Goal: Information Seeking & Learning: Learn about a topic

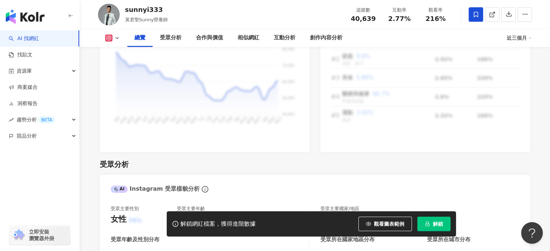
scroll to position [523, 0]
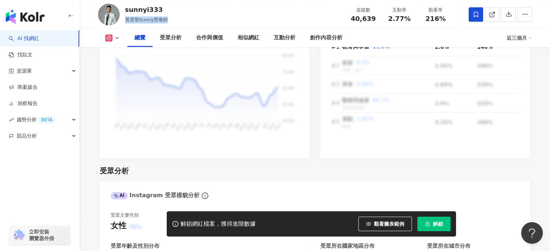
drag, startPoint x: 127, startPoint y: 19, endPoint x: 168, endPoint y: 18, distance: 41.6
click at [168, 18] on div "sunnyi333 黃君聖Sunny營養師 追蹤數 40,639 互動率 2.77% 觀看率 216%" at bounding box center [314, 14] width 463 height 29
copy span "黃君聖Sunny營養師"
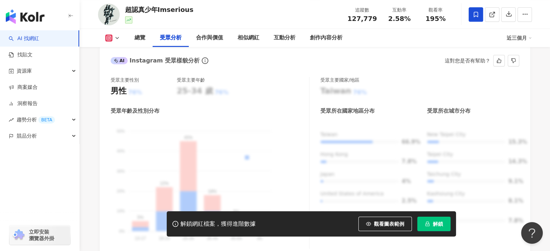
scroll to position [868, 0]
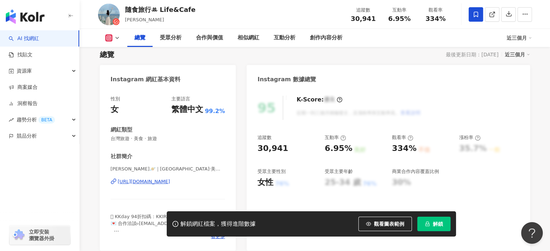
scroll to position [108, 0]
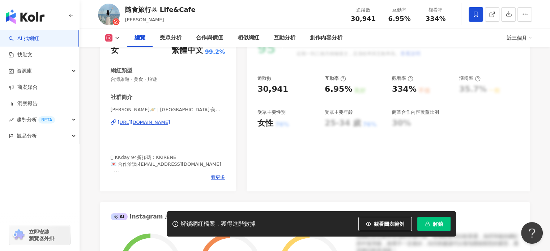
click at [152, 120] on div "https://www.instagram.com/foodtour_irene/" at bounding box center [144, 122] width 52 height 7
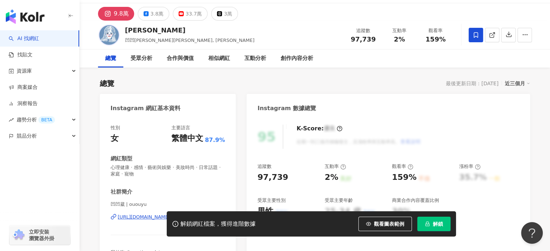
scroll to position [108, 0]
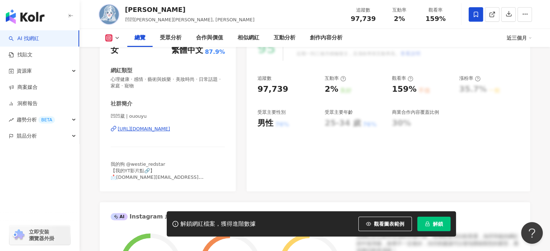
click at [164, 126] on div "https://www.instagram.com/ououyu/" at bounding box center [144, 129] width 52 height 7
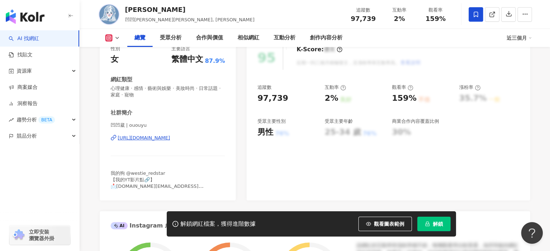
scroll to position [36, 0]
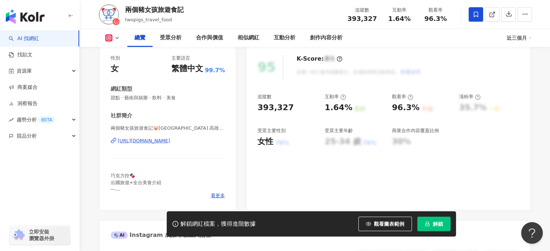
scroll to position [108, 0]
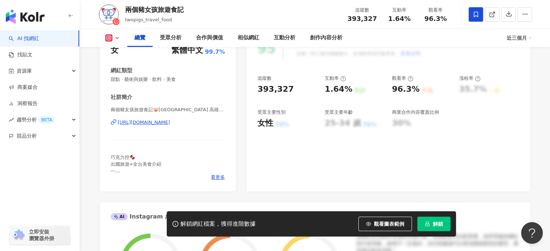
click at [150, 120] on div "https://www.instagram.com/twopigs_travel_food/" at bounding box center [144, 122] width 52 height 7
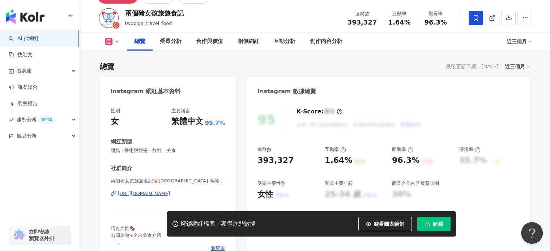
scroll to position [36, 0]
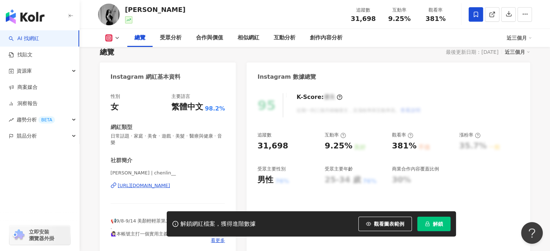
scroll to position [108, 0]
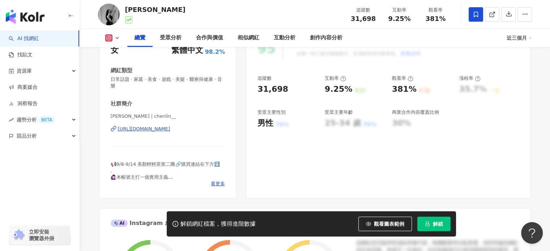
click at [140, 130] on div "https://www.instagram.com/chenlin__/" at bounding box center [144, 129] width 52 height 7
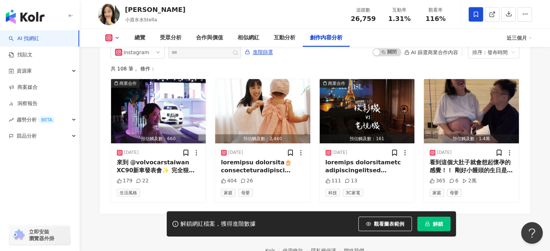
scroll to position [2281, 0]
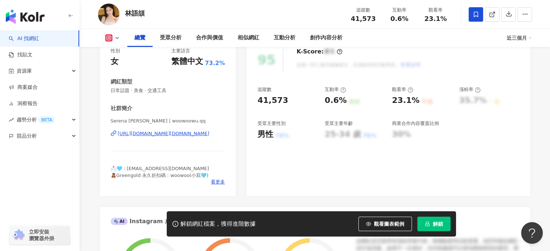
scroll to position [140, 0]
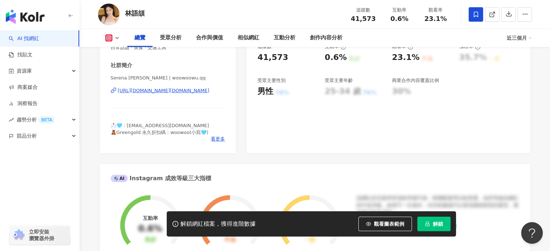
click at [214, 143] on div "性別 女 主要語言 繁體中文 73.2% 網紅類型 日常話題 · 美食 · 交通工具 社群簡介 Serena [PERSON_NAME] | woowoowu…" at bounding box center [168, 75] width 136 height 156
click at [215, 137] on span "看更多" at bounding box center [218, 139] width 14 height 7
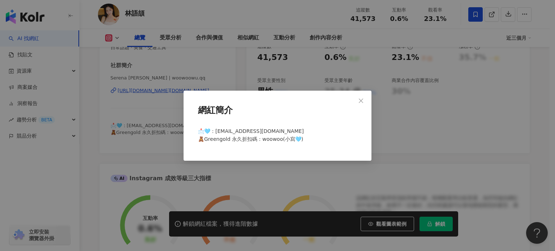
click at [182, 65] on div "網紅簡介 📩🩵：serena19960516@gmail.com 🧸Greengold 永久折扣碼：woowoo(小寫🩵)" at bounding box center [277, 125] width 555 height 251
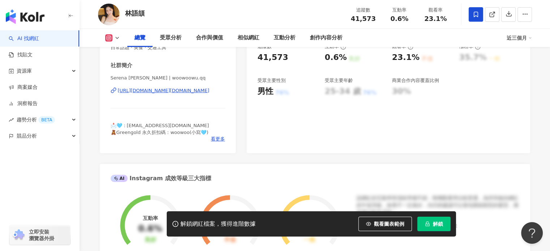
click at [178, 87] on div "https://www.instagram.com/woowoowu.qq/" at bounding box center [163, 90] width 91 height 7
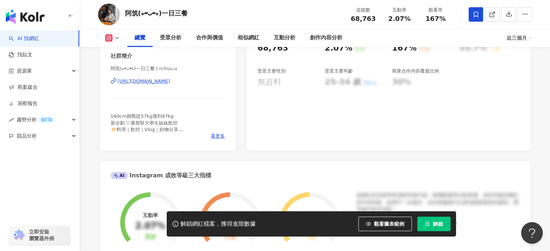
scroll to position [75, 0]
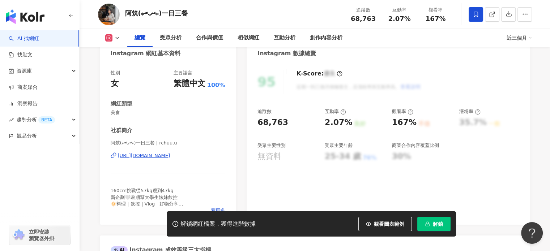
click at [167, 153] on div "https://www.instagram.com/rchuu.u/" at bounding box center [144, 155] width 52 height 7
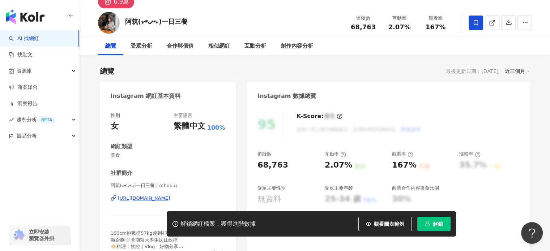
scroll to position [0, 0]
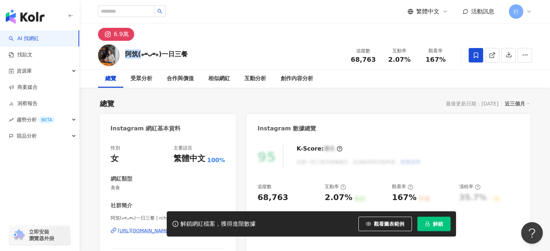
drag, startPoint x: 126, startPoint y: 55, endPoint x: 139, endPoint y: 55, distance: 13.4
click at [139, 55] on div "阿筑(⁎⁍̴̛ᴗ⁍̴̛⁎)一日三餐" at bounding box center [156, 54] width 63 height 9
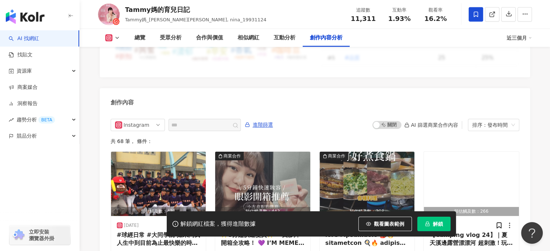
scroll to position [2305, 0]
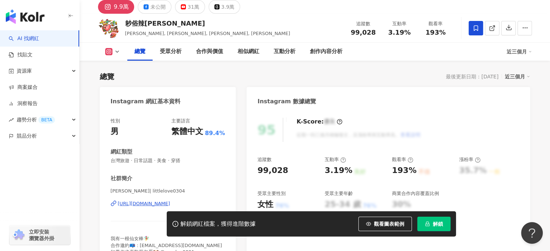
scroll to position [99, 0]
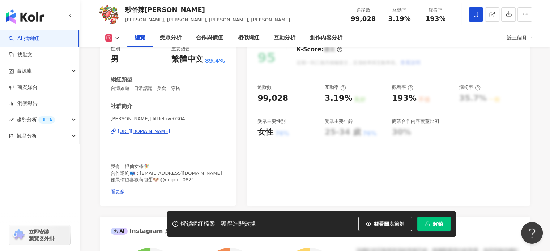
click at [151, 132] on div "https://www.instagram.com/littlelove0304/" at bounding box center [144, 131] width 52 height 7
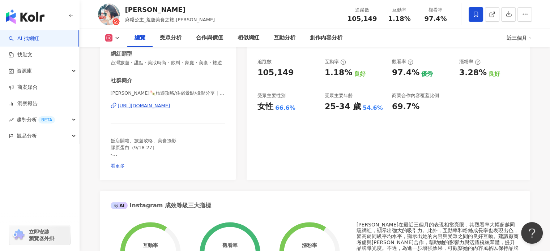
scroll to position [63, 0]
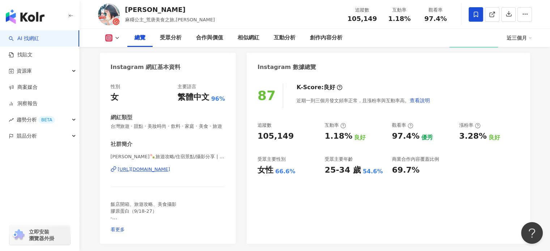
click at [162, 171] on div "[PERSON_NAME]🍡旅遊攻略/住宿景點/攝影分享 | irenejian [URL][DOMAIN_NAME]" at bounding box center [168, 175] width 115 height 42
click at [163, 173] on div "[URL][DOMAIN_NAME]" at bounding box center [144, 169] width 52 height 7
drag, startPoint x: 124, startPoint y: 8, endPoint x: 145, endPoint y: 10, distance: 21.1
click at [145, 10] on div "Irene麻糬 麻糬公主_荒唐美食之旅,irenejian 追蹤數 105,149 互動率 1.18% 觀看率 97.4%" at bounding box center [314, 14] width 463 height 29
click at [145, 10] on div "Irene麻糬" at bounding box center [170, 9] width 90 height 9
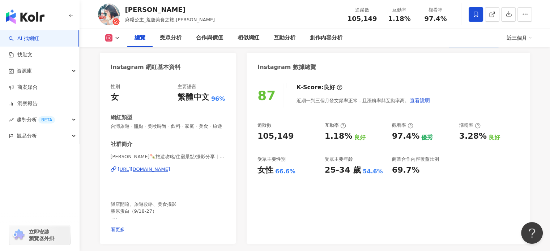
click at [135, 10] on div "Irene麻糬" at bounding box center [170, 9] width 90 height 9
drag, startPoint x: 125, startPoint y: 9, endPoint x: 146, endPoint y: 10, distance: 21.0
click at [146, 10] on div "Irene麻糬" at bounding box center [170, 9] width 90 height 9
copy div "Irene麻"
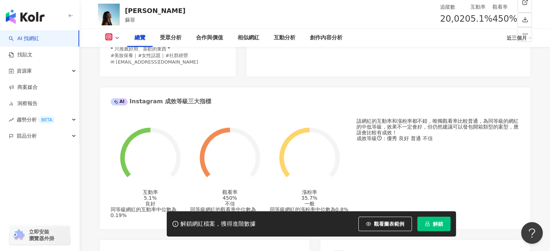
scroll to position [95, 0]
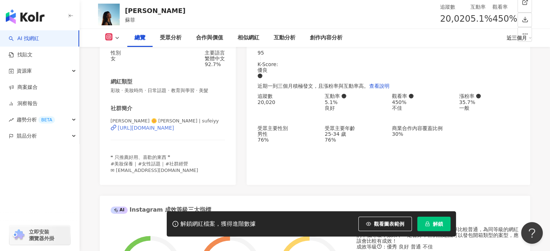
click at [142, 131] on div "https://www.instagram.com/sufeiyy/" at bounding box center [146, 128] width 56 height 6
drag, startPoint x: 156, startPoint y: 9, endPoint x: 125, endPoint y: 9, distance: 31.4
click at [125, 9] on div "Sophia 蘇菲 追蹤數 20,020 互動率 5.1% 觀看率 450%" at bounding box center [314, 14] width 463 height 29
click at [154, 14] on div "Sophia 蘇菲 追蹤數 20,020 互動率 5.1% 觀看率 450%" at bounding box center [314, 14] width 463 height 29
drag, startPoint x: 150, startPoint y: 11, endPoint x: 125, endPoint y: 11, distance: 25.7
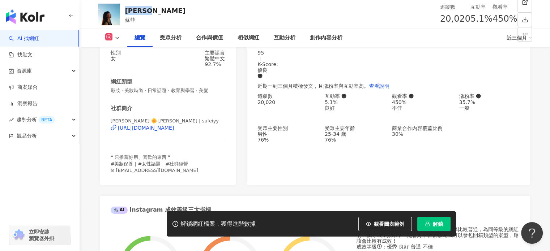
click at [125, 11] on div "Sophia 蘇菲 追蹤數 20,020 互動率 5.1% 觀看率 450%" at bounding box center [314, 14] width 463 height 29
copy div "Sophia"
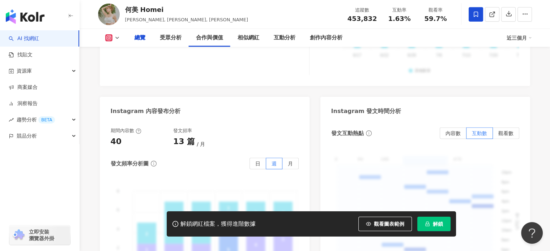
scroll to position [154, 0]
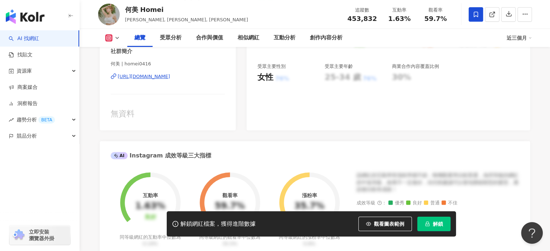
click at [170, 79] on div "https://www.instagram.com/homei0416/" at bounding box center [144, 76] width 52 height 7
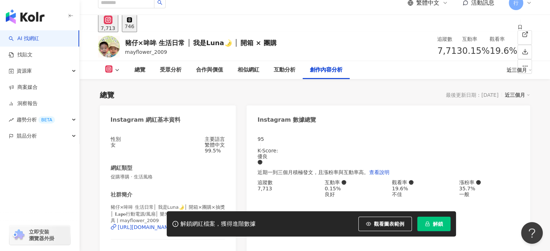
scroll to position [2282, 0]
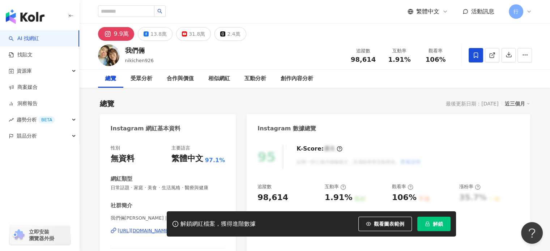
click at [291, 101] on div "總覽 最後更新日期：2025/9/16 近三個月" at bounding box center [315, 104] width 430 height 10
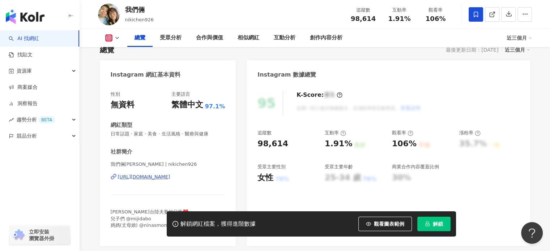
scroll to position [108, 0]
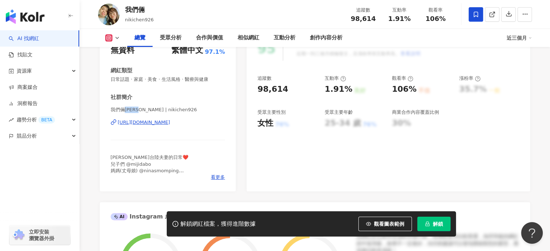
drag, startPoint x: 125, startPoint y: 108, endPoint x: 135, endPoint y: 108, distance: 10.1
click at [135, 108] on span "我們倆Ricky&Nina | nikichen926" at bounding box center [168, 110] width 115 height 7
click at [150, 176] on div "看更多" at bounding box center [168, 177] width 115 height 7
drag, startPoint x: 145, startPoint y: 172, endPoint x: 165, endPoint y: 173, distance: 20.3
click at [165, 173] on span "Ricky&Nina台陸夫妻的日常❤️ 兒子們 @mijidabo 媽媽(丈母娘) @ninasmomping 合作邀約：nikichen926@gmail.…" at bounding box center [164, 174] width 106 height 38
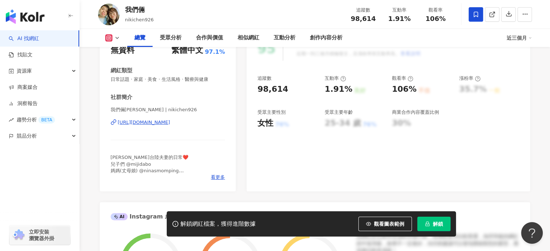
click at [168, 177] on div "看更多" at bounding box center [168, 177] width 115 height 7
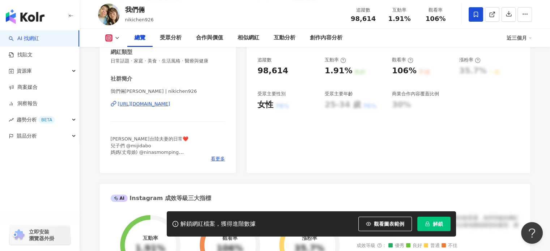
scroll to position [145, 0]
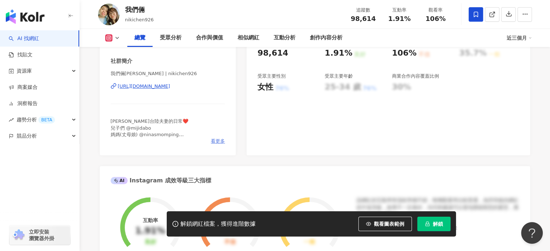
click at [217, 143] on span "看更多" at bounding box center [218, 141] width 14 height 7
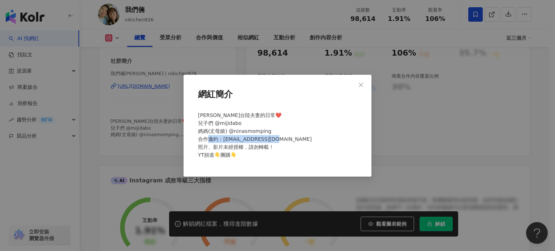
drag, startPoint x: 222, startPoint y: 140, endPoint x: 281, endPoint y: 138, distance: 59.3
click at [281, 138] on div "Ricky&Nina台陸夫妻的日常❤️ 兒子們 @mijidabo 媽媽(丈母娘) @ninasmomping 合作邀約：nikichen926@gmail.…" at bounding box center [277, 138] width 165 height 60
copy span "nikichen926@gmail.com"
click at [293, 53] on div "網紅簡介 Ricky&Nina台陸夫妻的日常❤️ 兒子們 @mijidabo 媽媽(丈母娘) @ninasmomping 合作邀約：nikichen926@g…" at bounding box center [277, 125] width 555 height 251
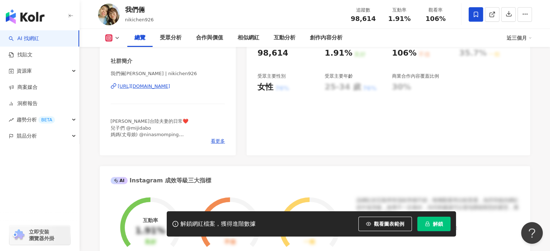
click at [170, 87] on div "https://www.instagram.com/nikichen926/" at bounding box center [144, 86] width 52 height 7
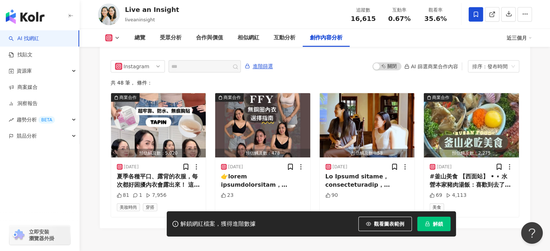
scroll to position [2234, 0]
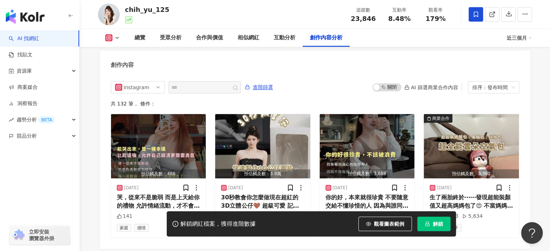
scroll to position [2290, 0]
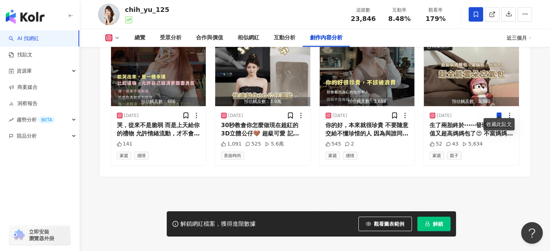
click at [215, 192] on footer "Kolr 使用條款 隱私權保護 聯絡我們 愛卡拉互動媒體股份有限公司 | 統一編號：53342456 | Copyright © 2025 iKala All…" at bounding box center [314, 217] width 470 height 80
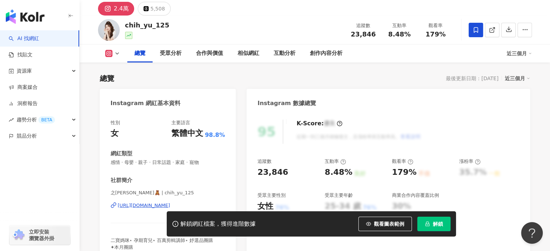
scroll to position [36, 0]
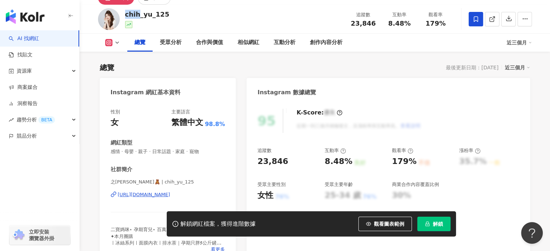
drag, startPoint x: 124, startPoint y: 14, endPoint x: 139, endPoint y: 16, distance: 14.9
click at [139, 16] on div "chih_yu_125 追蹤數 23,846 互動率 8.48% 觀看率 179%" at bounding box center [314, 19] width 463 height 29
copy div "chih"
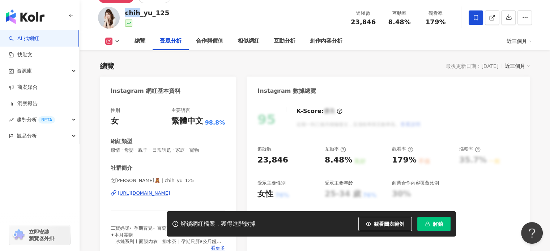
scroll to position [72, 0]
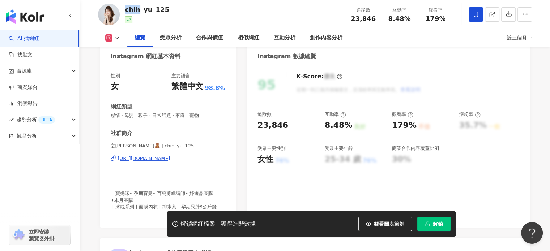
click at [158, 161] on div "https://www.instagram.com/chih_yu_125/" at bounding box center [144, 158] width 52 height 7
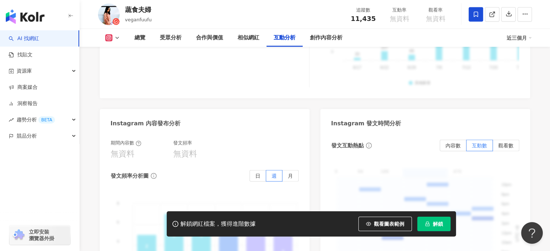
scroll to position [2282, 0]
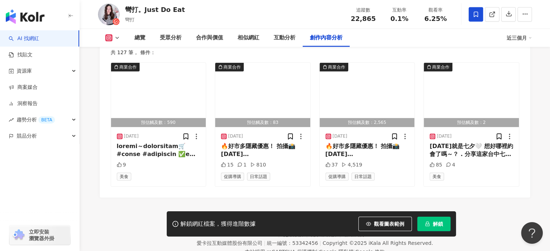
scroll to position [2279, 0]
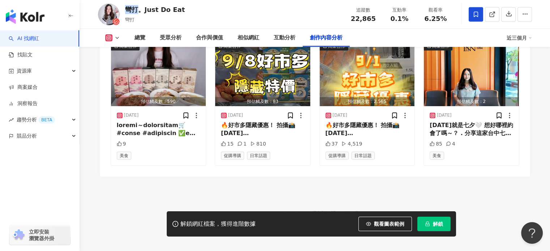
drag, startPoint x: 125, startPoint y: 7, endPoint x: 136, endPoint y: 9, distance: 11.3
click at [136, 9] on div "彎打。Just Do Eat" at bounding box center [155, 9] width 60 height 9
copy div "彎打"
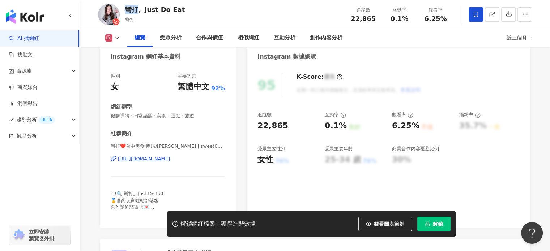
scroll to position [72, 0]
click at [150, 159] on div "https://www.instagram.com/sweet0915/" at bounding box center [144, 158] width 52 height 7
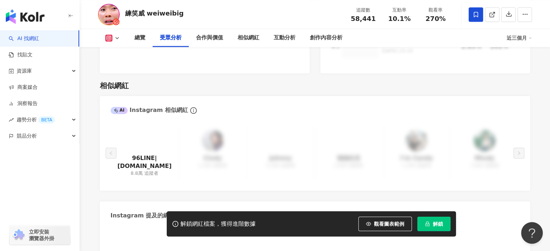
scroll to position [880, 0]
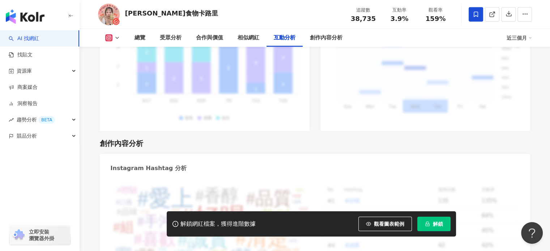
scroll to position [1945, 0]
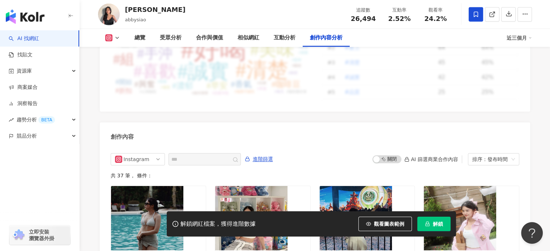
scroll to position [2217, 0]
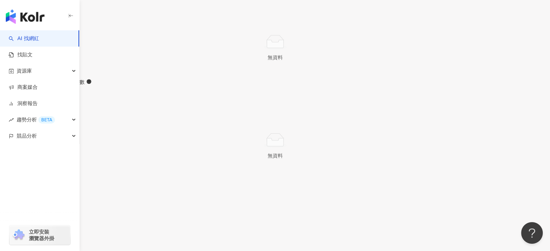
scroll to position [2050, 0]
drag, startPoint x: 169, startPoint y: 10, endPoint x: 155, endPoint y: 10, distance: 14.5
copy div "Gaga"
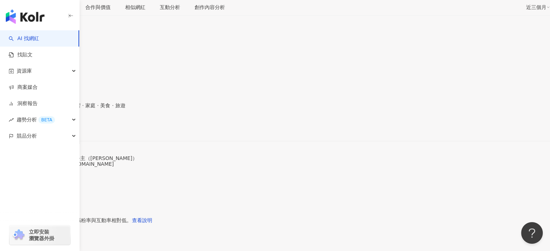
scroll to position [141, 0]
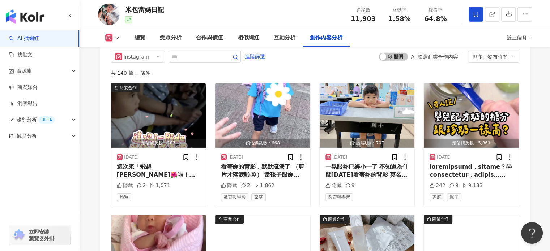
scroll to position [2233, 0]
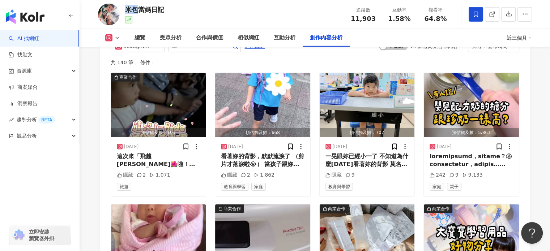
drag, startPoint x: 127, startPoint y: 10, endPoint x: 136, endPoint y: 10, distance: 8.7
click at [136, 10] on div "米包當媽日記" at bounding box center [144, 9] width 39 height 9
copy div "米包"
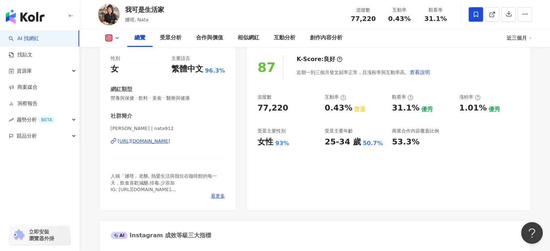
scroll to position [108, 0]
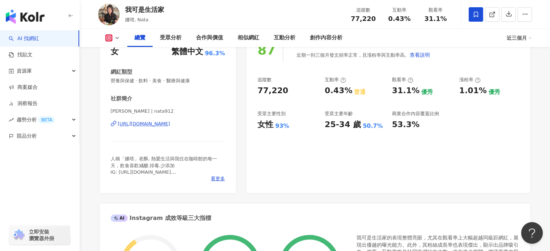
click at [163, 119] on div "娜塔 Nata | nata912 https://www.instagram.com/nata912/" at bounding box center [168, 129] width 115 height 42
click at [165, 125] on div "https://www.instagram.com/nata912/" at bounding box center [144, 124] width 52 height 7
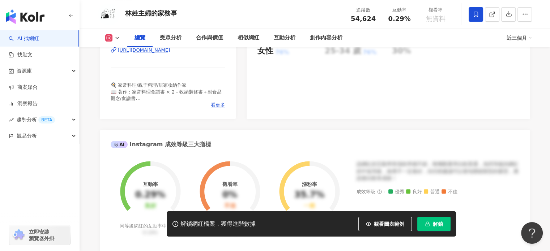
drag, startPoint x: 549, startPoint y: 44, endPoint x: 550, endPoint y: 39, distance: 5.5
click at [548, 41] on div "總覽 受眾分析 合作與價值 相似網紅 互動分析 創作內容分析 近三個月" at bounding box center [314, 38] width 470 height 18
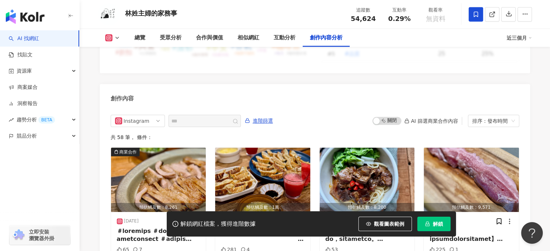
scroll to position [2263, 0]
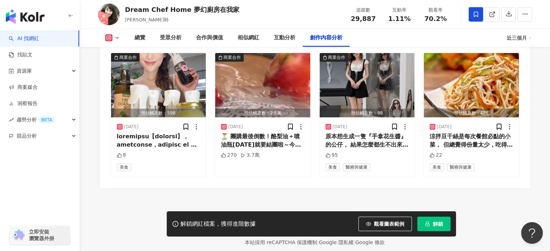
scroll to position [2284, 0]
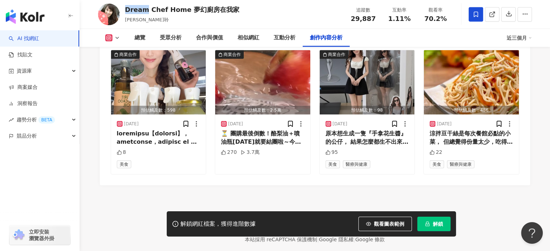
drag, startPoint x: 126, startPoint y: 8, endPoint x: 144, endPoint y: 10, distance: 18.2
click at [144, 10] on div "Dream Chef Home 夢幻廚房在我家" at bounding box center [182, 9] width 114 height 9
copy div "Dream"
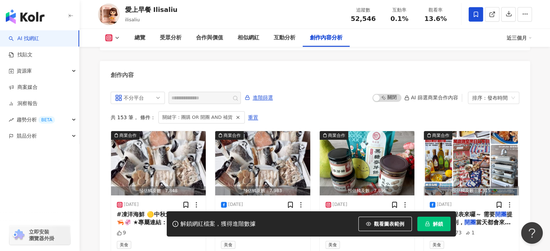
click at [104, 86] on div "**********" at bounding box center [315, 175] width 430 height 181
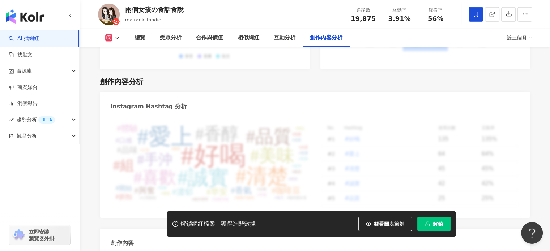
scroll to position [2279, 0]
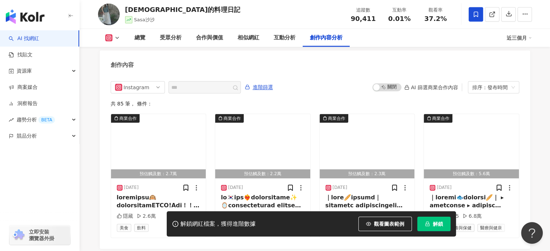
scroll to position [2298, 0]
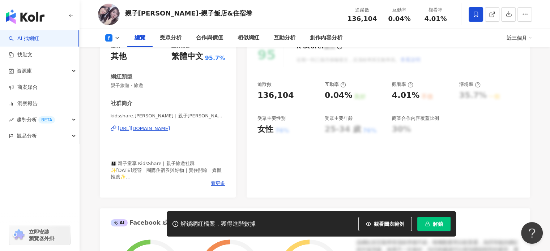
scroll to position [59, 0]
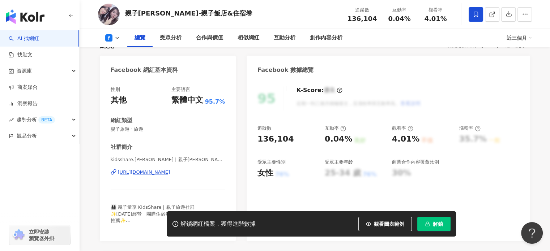
click at [170, 173] on div "https://www.facebook.com/467632183436937" at bounding box center [144, 172] width 52 height 7
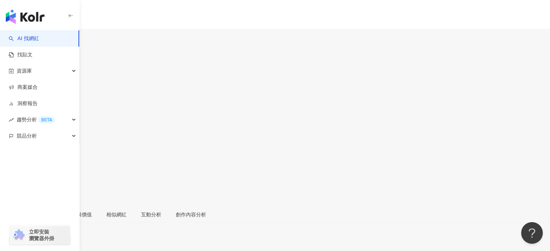
scroll to position [72, 0]
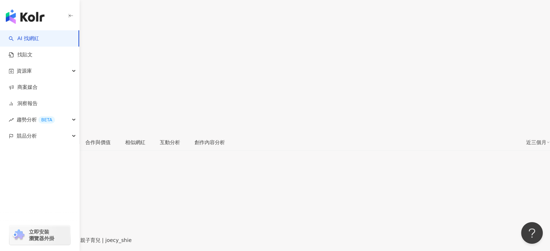
click at [64, 244] on div "https://www.instagram.com/joecy_shie/" at bounding box center [35, 247] width 56 height 6
drag, startPoint x: 174, startPoint y: 11, endPoint x: 125, endPoint y: 12, distance: 49.2
click at [125, 12] on div "摳媽與摳比 摳媽 追蹤數 119,896 互動率 1.61% 觀看率 66%" at bounding box center [275, 53] width 550 height 159
copy div "摳媽與摳比"
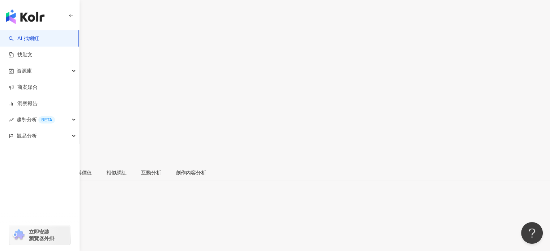
scroll to position [0, 0]
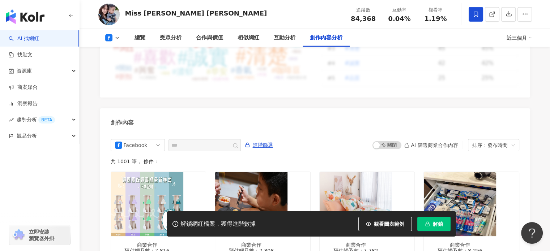
scroll to position [1955, 0]
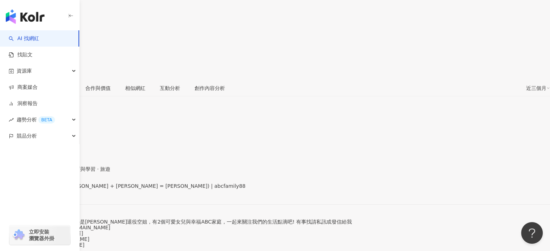
scroll to position [121, 0]
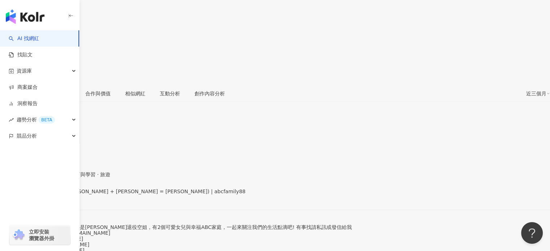
click at [64, 195] on div "https://www.facebook.com/150046215077564" at bounding box center [35, 198] width 56 height 6
drag, startPoint x: 125, startPoint y: 9, endPoint x: 138, endPoint y: 8, distance: 13.7
copy div "ABC"
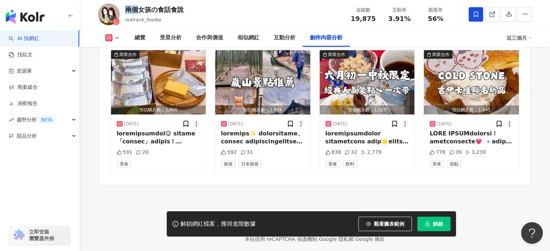
drag, startPoint x: 125, startPoint y: 10, endPoint x: 136, endPoint y: 10, distance: 10.5
click at [136, 10] on div "兩個女孩の食話食說" at bounding box center [154, 9] width 59 height 9
copy div "兩個"
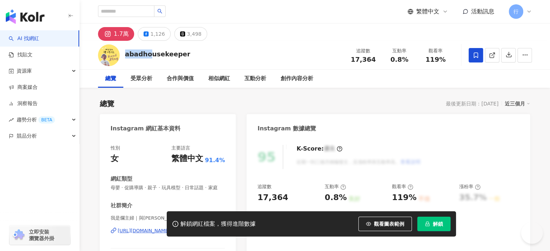
drag, startPoint x: 123, startPoint y: 56, endPoint x: 147, endPoint y: 55, distance: 24.6
click at [147, 55] on div "abadhousekeeper 追蹤數 17,364 互動率 0.8% 觀看率 119%" at bounding box center [314, 55] width 463 height 29
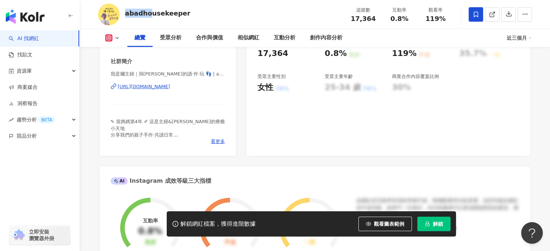
scroll to position [145, 0]
click at [207, 145] on div "看更多" at bounding box center [168, 141] width 115 height 7
click at [215, 145] on span "看更多" at bounding box center [218, 141] width 14 height 7
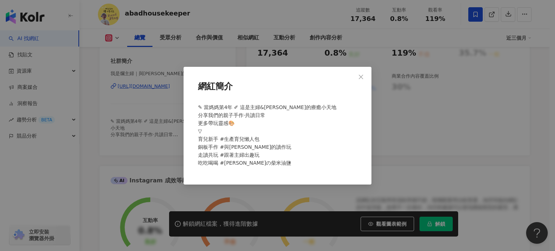
click at [147, 140] on div "網紅簡介 ✎ 當媽媽第4年 ✐ 這是主婦&希希的療癒小天地 分享我們的親子手作·共讀日常 更多帶玩靈感🎨 ▽ 育兒新手 #生產育兒懶人包 銅板手作 #與希希的…" at bounding box center [277, 125] width 555 height 251
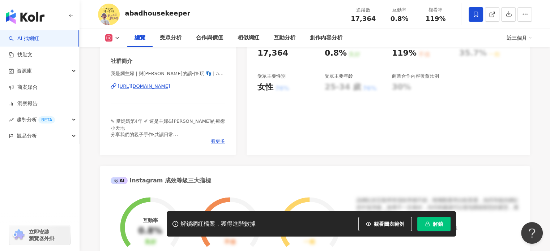
click at [154, 90] on div "https://www.instagram.com/abadhousekeeper/" at bounding box center [144, 86] width 52 height 7
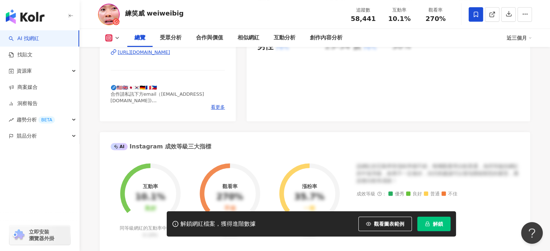
scroll to position [121, 0]
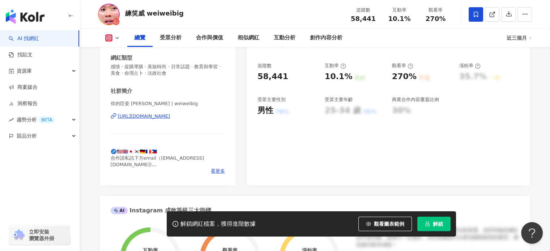
click at [150, 117] on div "[URL][DOMAIN_NAME]" at bounding box center [144, 116] width 52 height 7
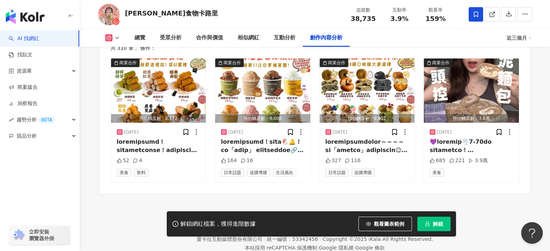
scroll to position [2271, 0]
